Goal: Information Seeking & Learning: Compare options

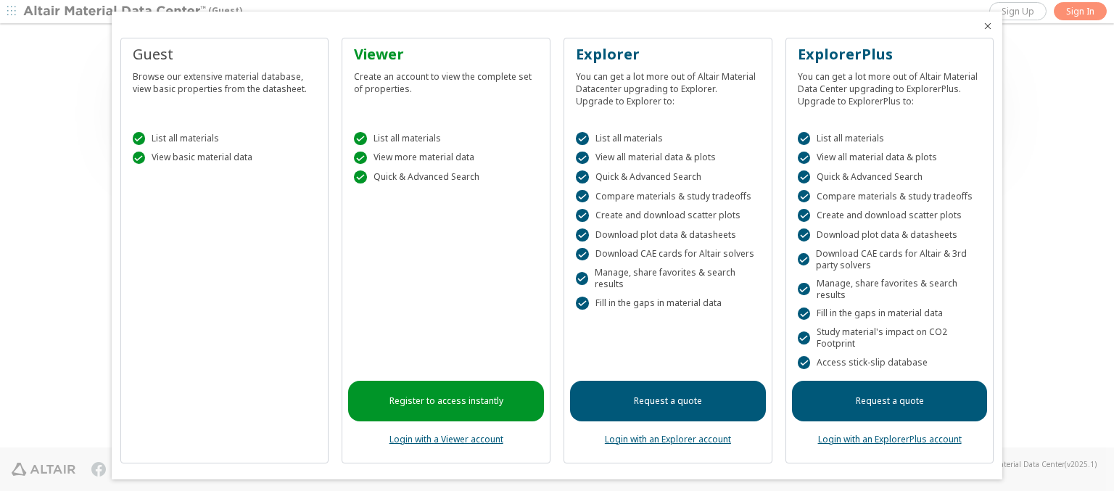
click at [982, 26] on icon "Close" at bounding box center [988, 26] width 12 height 12
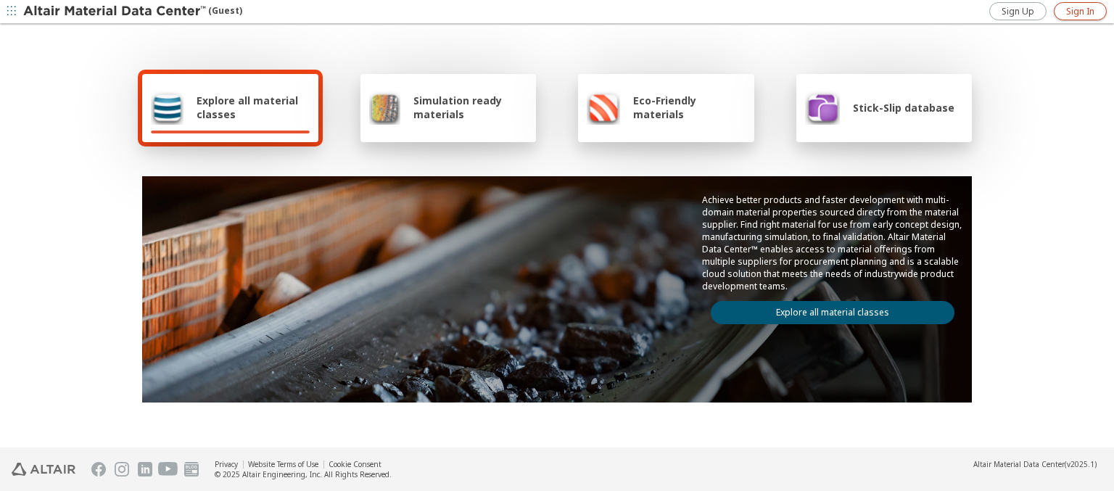
click at [1079, 11] on span "Sign In" at bounding box center [1080, 12] width 28 height 12
click at [115, 12] on img at bounding box center [115, 11] width 185 height 14
click at [247, 107] on span "Explore all material classes" at bounding box center [252, 108] width 113 height 28
click at [826, 309] on link "Explore all material classes" at bounding box center [832, 312] width 244 height 23
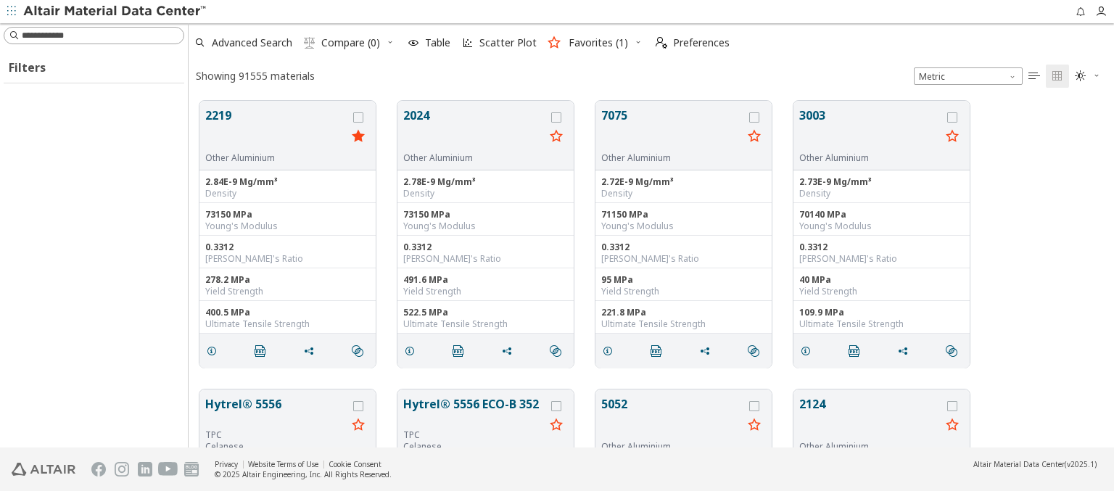
scroll to position [347, 913]
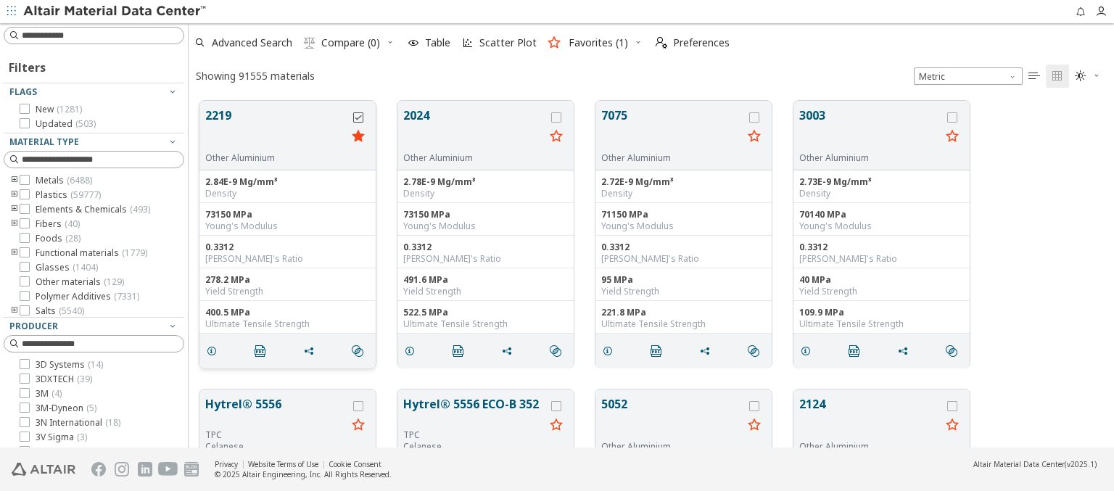
click at [360, 117] on icon "grid" at bounding box center [358, 117] width 10 height 10
click at [557, 117] on icon "grid" at bounding box center [556, 117] width 10 height 10
click at [351, 43] on span "Compare (2)" at bounding box center [350, 43] width 59 height 10
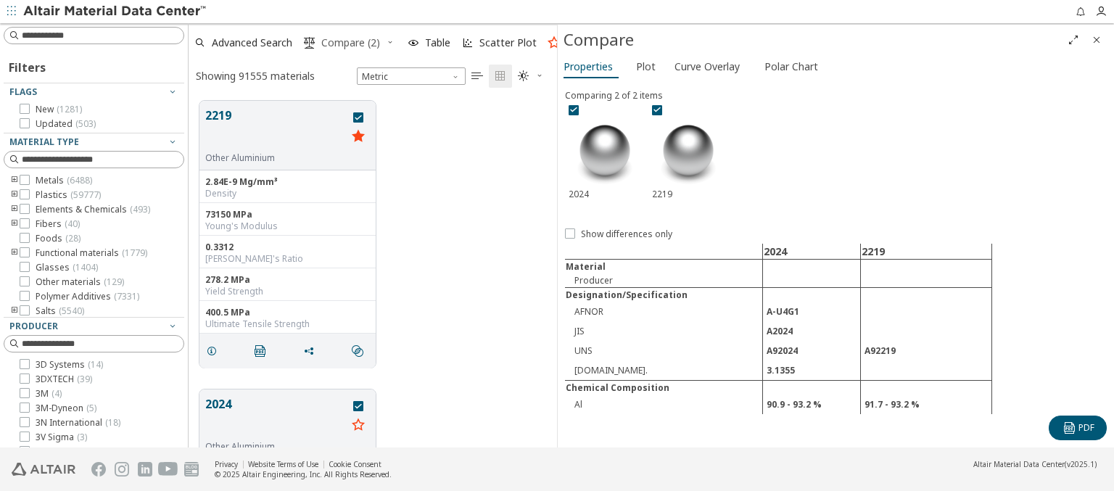
scroll to position [347, 357]
click at [788, 66] on span "Polar Chart" at bounding box center [791, 66] width 54 height 23
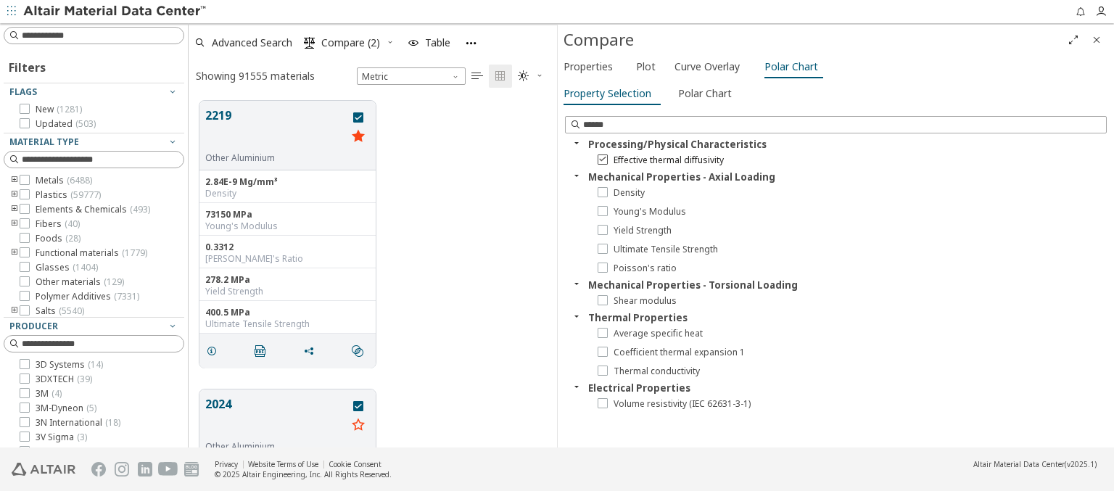
click at [602, 159] on icon at bounding box center [602, 159] width 10 height 10
click at [602, 248] on icon at bounding box center [602, 248] width 10 height 10
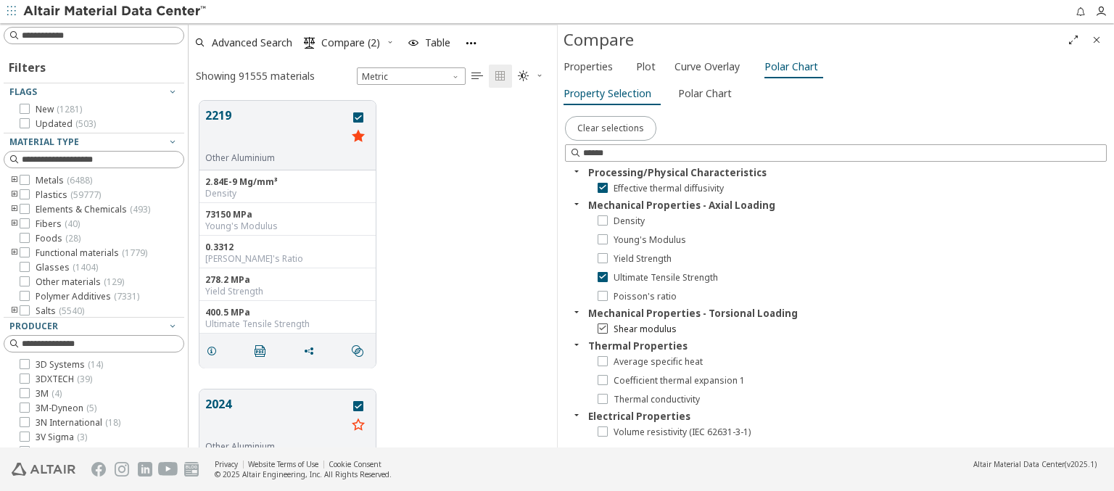
click at [602, 327] on icon at bounding box center [602, 328] width 10 height 10
click at [702, 93] on span "Polar Chart" at bounding box center [705, 93] width 54 height 23
